Goal: Transaction & Acquisition: Subscribe to service/newsletter

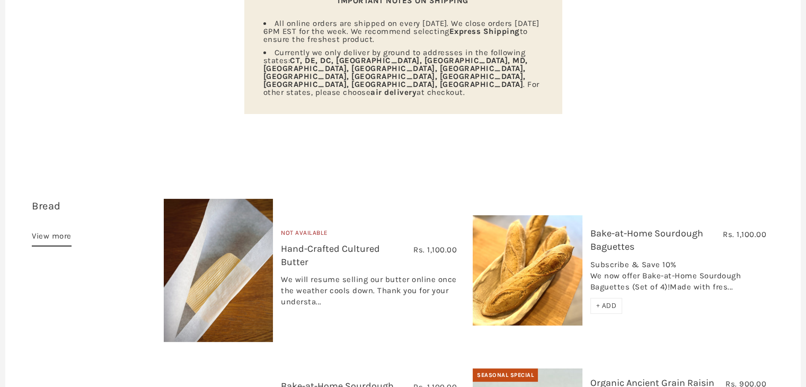
scroll to position [184, 0]
click at [260, 245] on img at bounding box center [218, 269] width 109 height 143
click at [480, 242] on img at bounding box center [527, 270] width 109 height 110
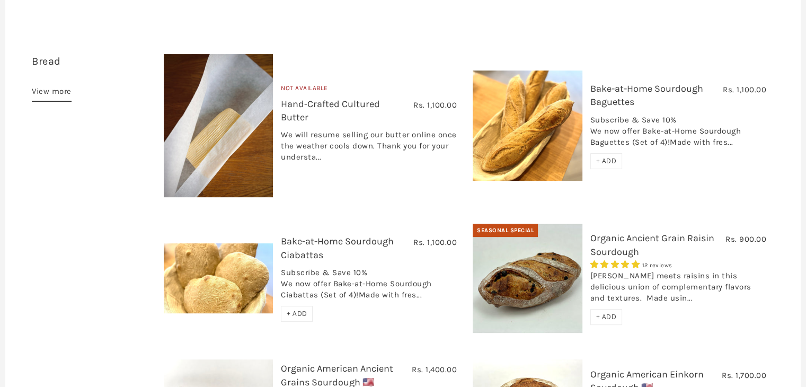
scroll to position [330, 0]
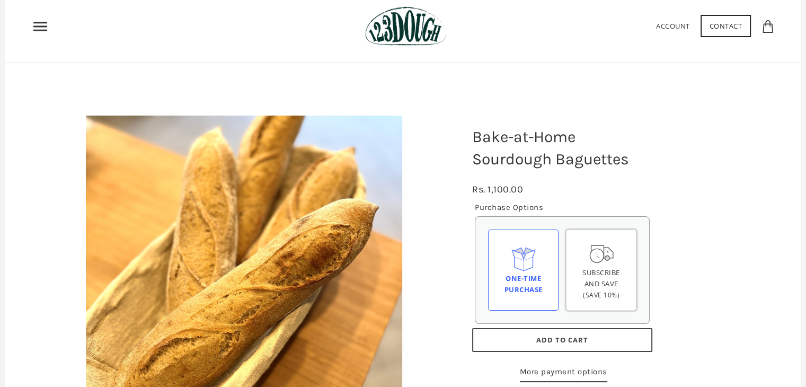
click at [606, 278] on span "Subscribe and save" at bounding box center [601, 278] width 38 height 21
click at [0, 0] on input "Subscribe and save (Save 10%)" at bounding box center [0, 0] width 0 height 0
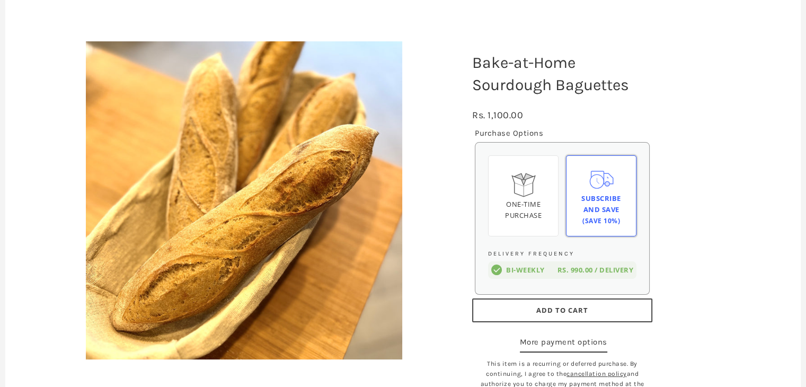
scroll to position [114, 0]
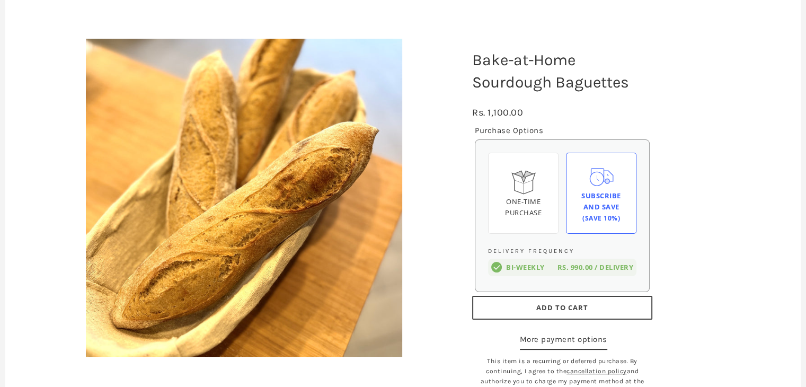
click at [580, 264] on span "Rs. 990.00" at bounding box center [574, 267] width 35 height 10
click at [0, 0] on input "Bi-weekly Rs. 990.00 / delivery" at bounding box center [0, 0] width 0 height 0
